Goal: Transaction & Acquisition: Download file/media

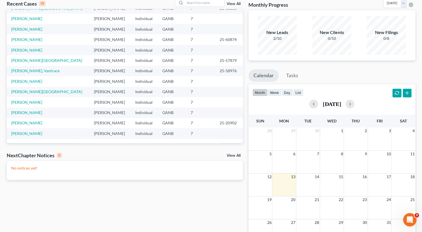
scroll to position [28, 0]
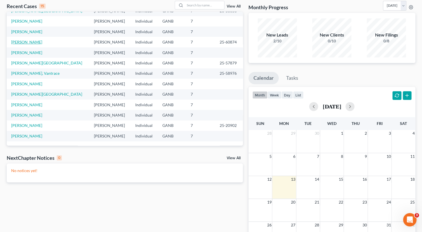
click at [25, 42] on link "[PERSON_NAME]" at bounding box center [26, 42] width 31 height 5
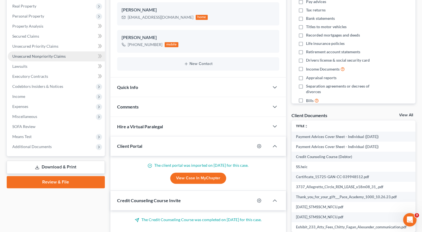
scroll to position [140, 0]
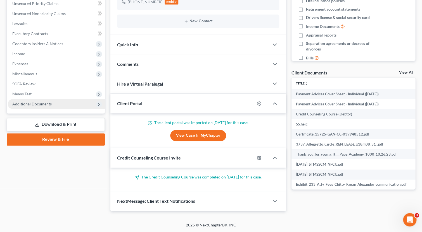
click at [99, 102] on icon at bounding box center [99, 104] width 4 height 4
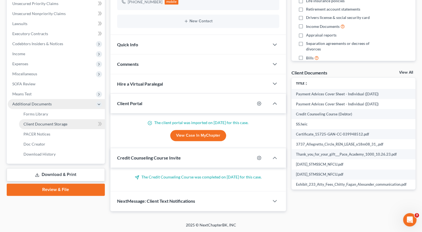
click at [44, 124] on span "Client Document Storage" at bounding box center [45, 124] width 44 height 5
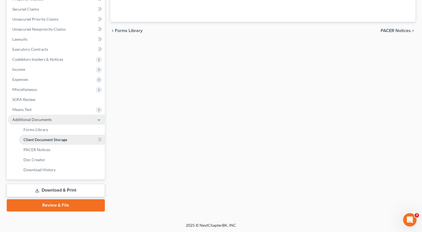
select select "35"
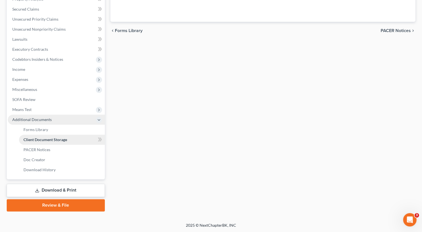
select select "5"
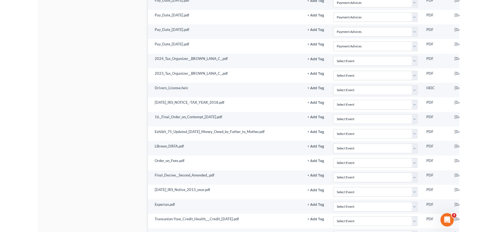
scroll to position [505, 0]
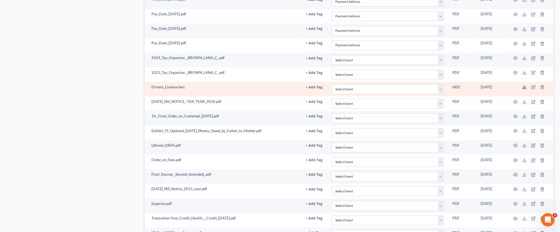
click at [421, 88] on icon at bounding box center [523, 88] width 3 height 1
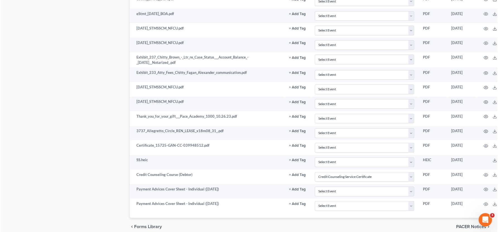
scroll to position [988, 0]
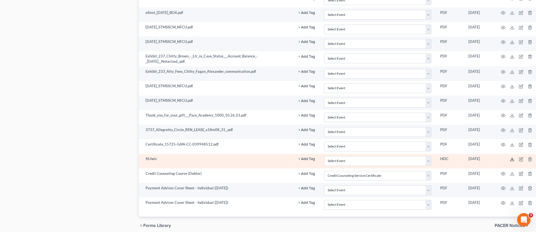
click at [421, 160] on polyline at bounding box center [512, 159] width 2 height 1
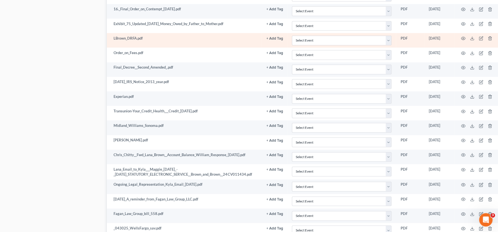
scroll to position [612, 23]
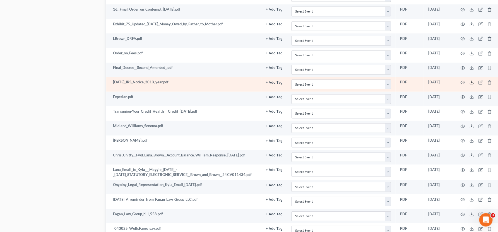
click at [421, 83] on icon at bounding box center [472, 82] width 4 height 4
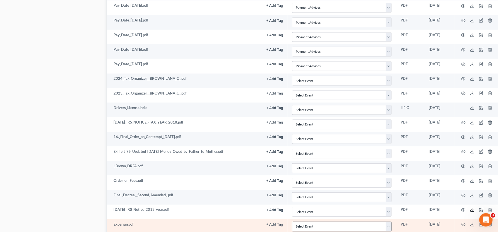
scroll to position [483, 22]
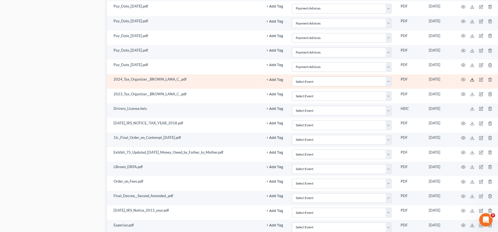
click at [421, 81] on icon at bounding box center [472, 80] width 3 height 1
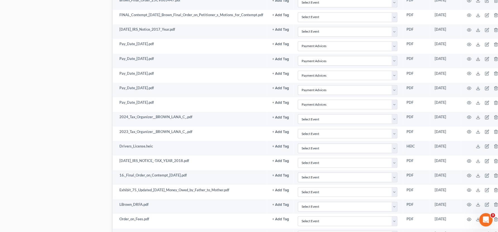
scroll to position [445, 16]
click at [421, 132] on icon at bounding box center [478, 132] width 4 height 4
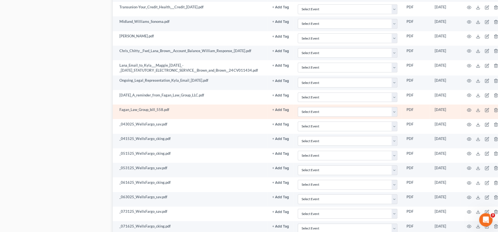
scroll to position [716, 16]
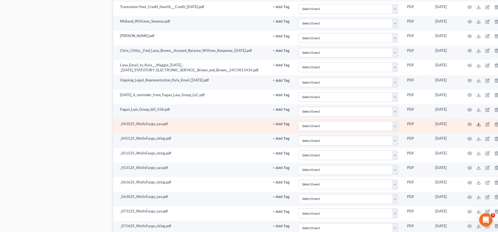
click at [421, 126] on icon at bounding box center [479, 124] width 4 height 4
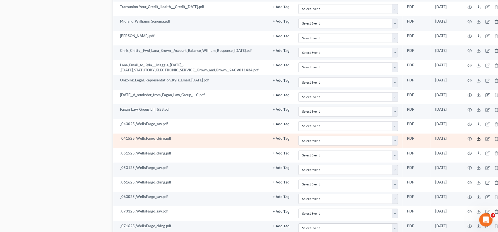
click at [421, 140] on icon at bounding box center [479, 139] width 4 height 4
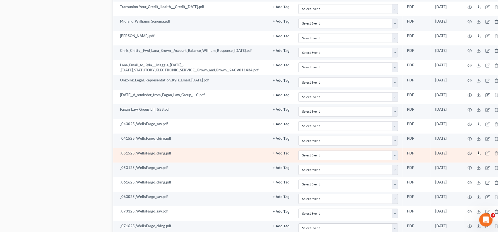
click at [421, 155] on icon at bounding box center [479, 153] width 4 height 4
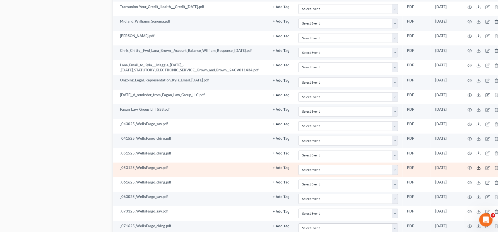
click at [421, 170] on icon at bounding box center [479, 168] width 4 height 4
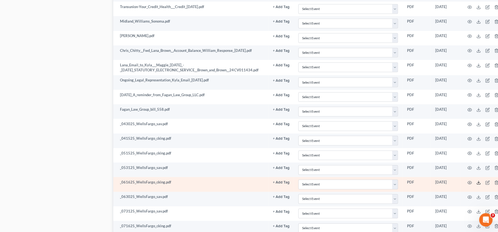
click at [421, 184] on icon at bounding box center [479, 183] width 4 height 4
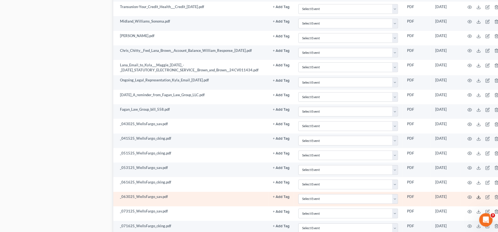
click at [421, 197] on line at bounding box center [479, 197] width 0 height 2
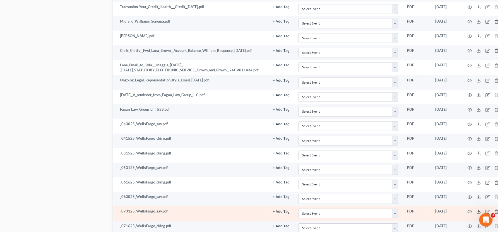
click at [421, 213] on icon at bounding box center [479, 212] width 4 height 4
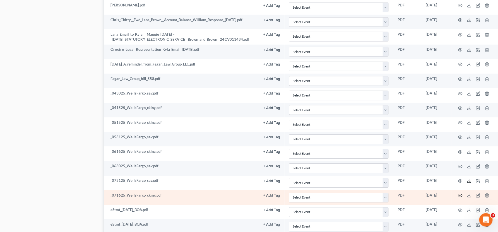
scroll to position [746, 30]
click at [421, 198] on icon at bounding box center [469, 196] width 4 height 4
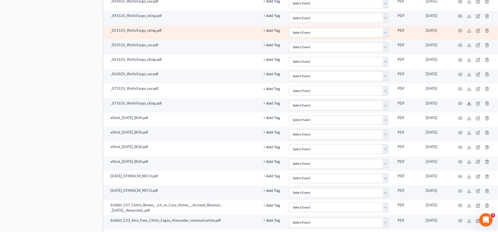
scroll to position [838, 31]
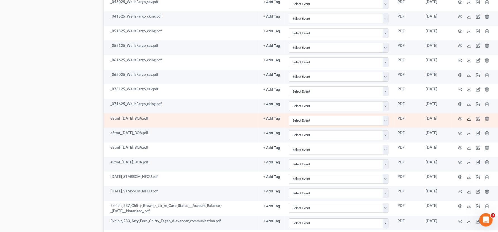
click at [421, 121] on icon at bounding box center [469, 119] width 4 height 4
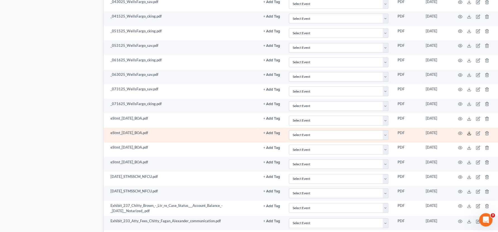
click at [421, 135] on icon at bounding box center [469, 133] width 4 height 4
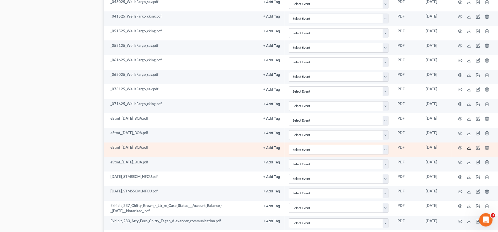
click at [421, 148] on icon at bounding box center [469, 148] width 4 height 4
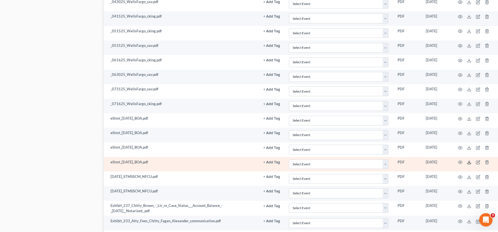
click at [421, 164] on icon at bounding box center [469, 162] width 4 height 4
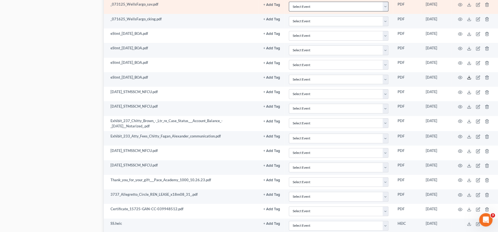
scroll to position [925, 30]
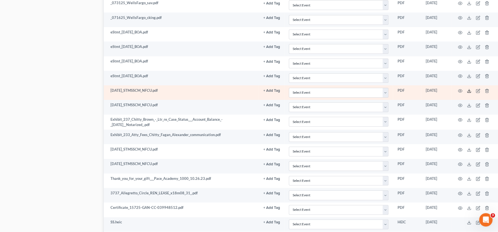
click at [421, 92] on line at bounding box center [469, 90] width 0 height 2
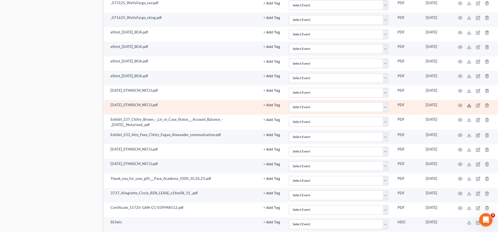
click at [421, 106] on icon at bounding box center [469, 105] width 4 height 4
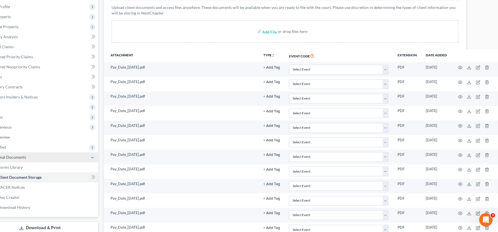
scroll to position [0, 30]
